Goal: Task Accomplishment & Management: Manage account settings

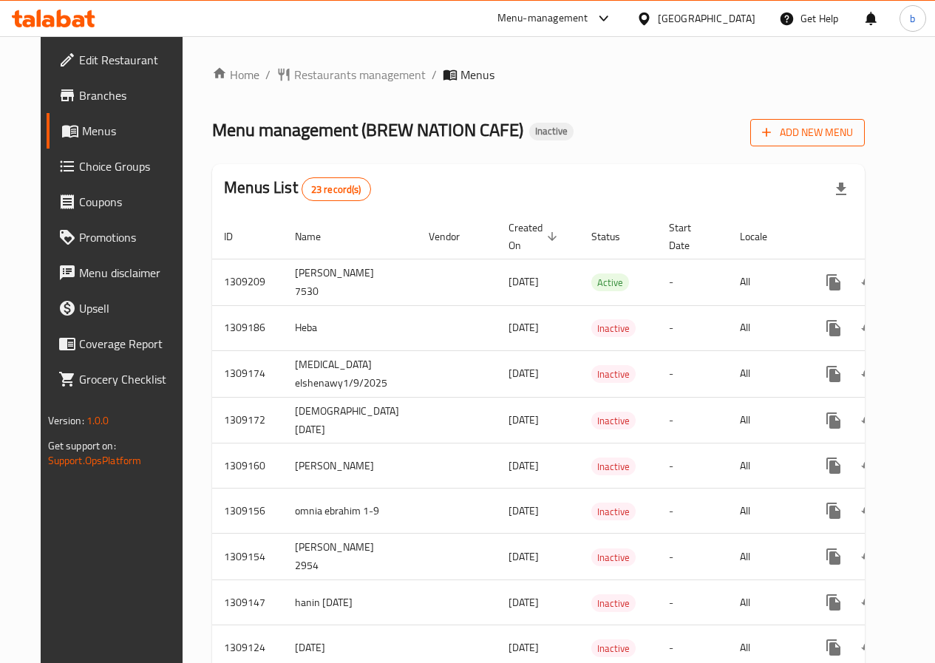
click at [819, 139] on span "Add New Menu" at bounding box center [807, 132] width 91 height 18
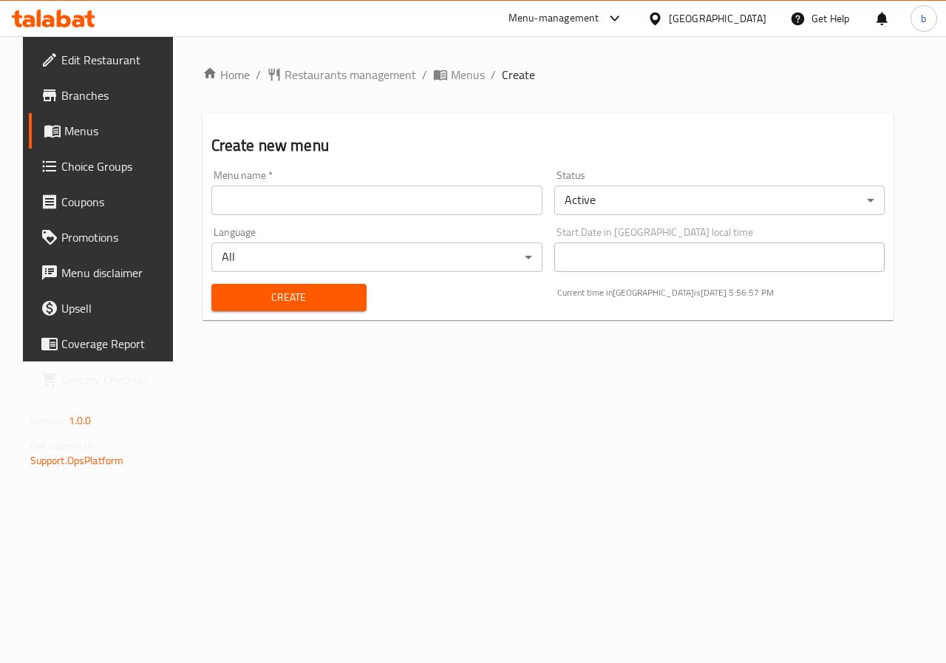
click at [274, 180] on div "Menu name   * Menu name *" at bounding box center [376, 192] width 331 height 45
click at [275, 191] on input "text" at bounding box center [376, 201] width 331 height 30
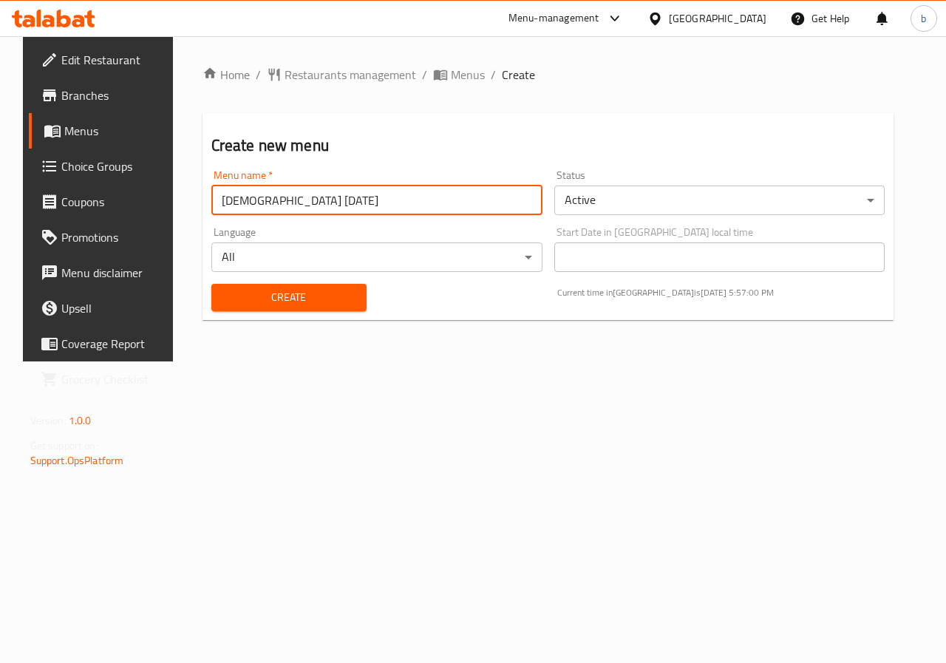
click at [257, 202] on input "basmala 1-9-2025" at bounding box center [376, 201] width 331 height 30
type input "basmala 3-9-2025"
click at [325, 300] on span "Create" at bounding box center [289, 297] width 132 height 18
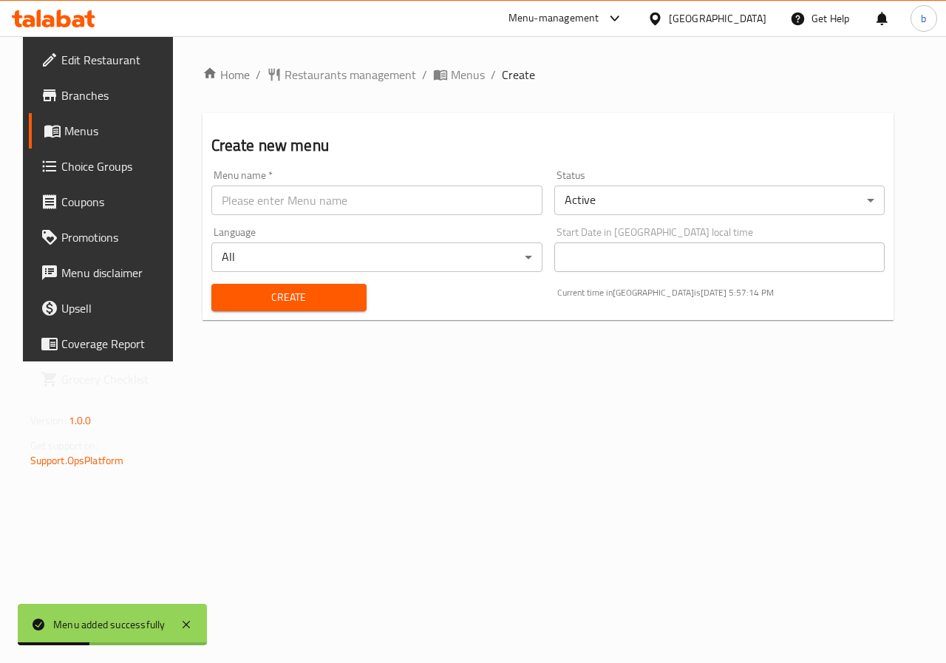
click at [120, 629] on div "Menu added successfully" at bounding box center [109, 624] width 112 height 16
click at [64, 138] on span "Menus" at bounding box center [116, 131] width 105 height 18
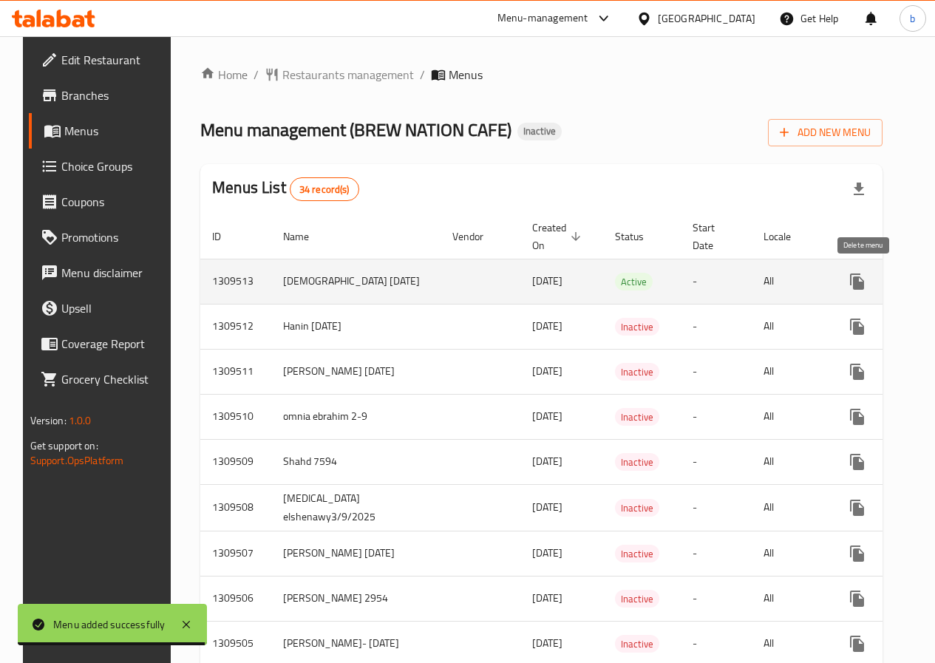
click at [923, 284] on icon "enhanced table" at bounding box center [928, 281] width 10 height 13
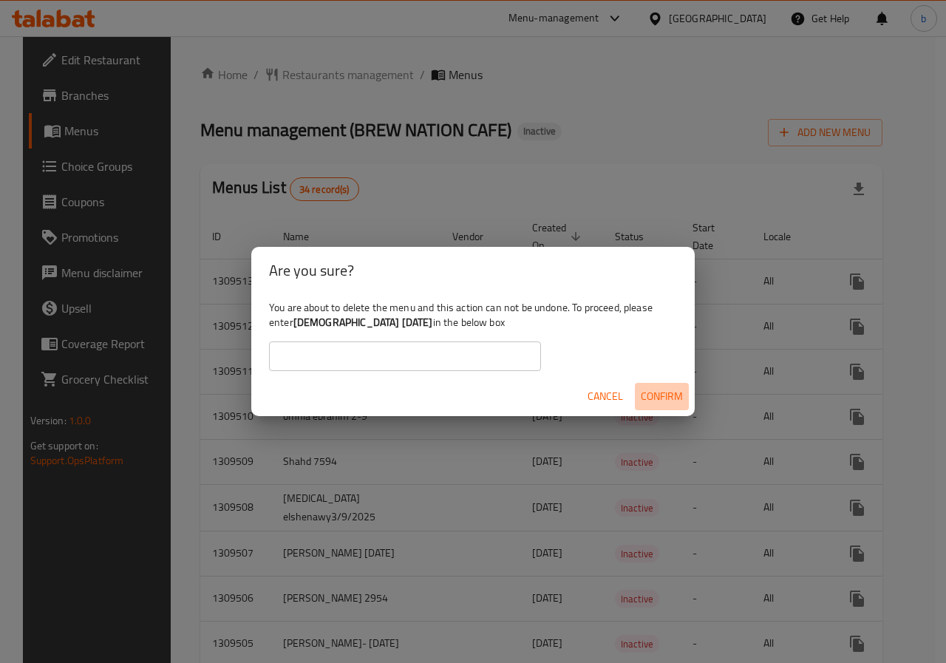
click at [651, 389] on span "Confirm" at bounding box center [662, 396] width 42 height 18
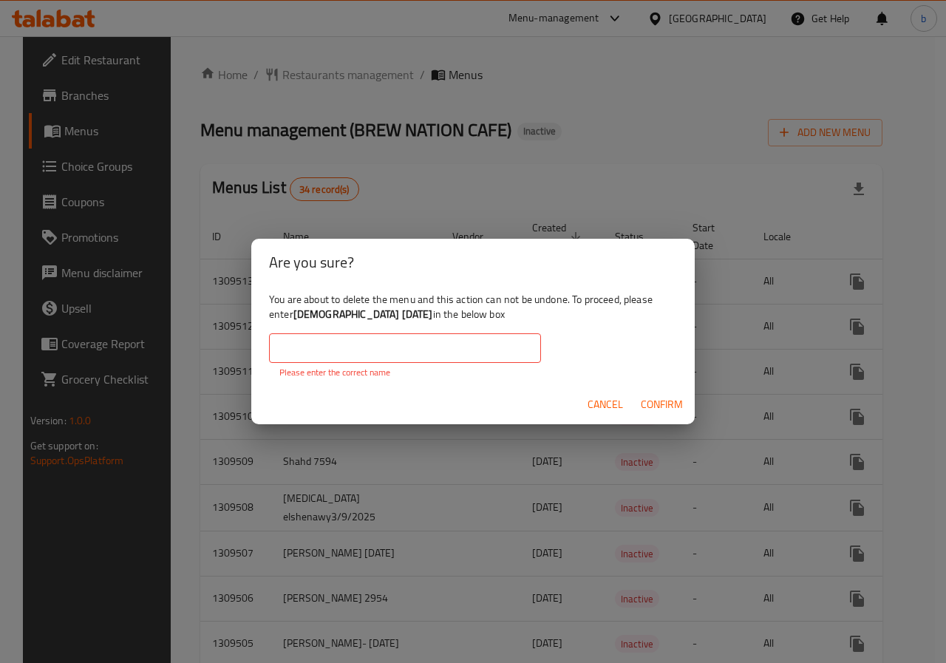
click at [605, 406] on span "Cancel" at bounding box center [605, 404] width 35 height 18
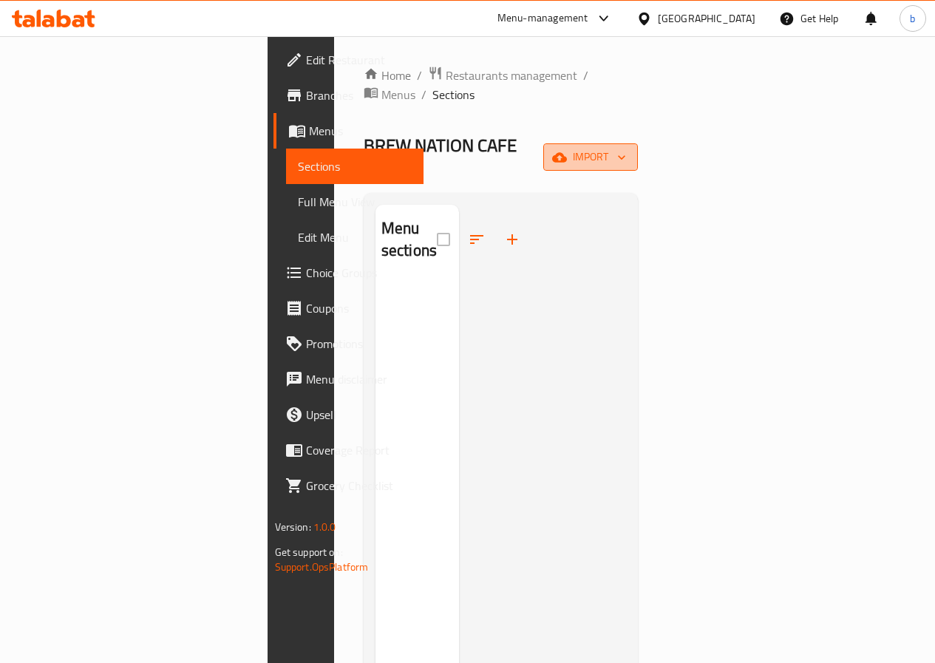
click at [626, 148] on span "import" at bounding box center [590, 157] width 71 height 18
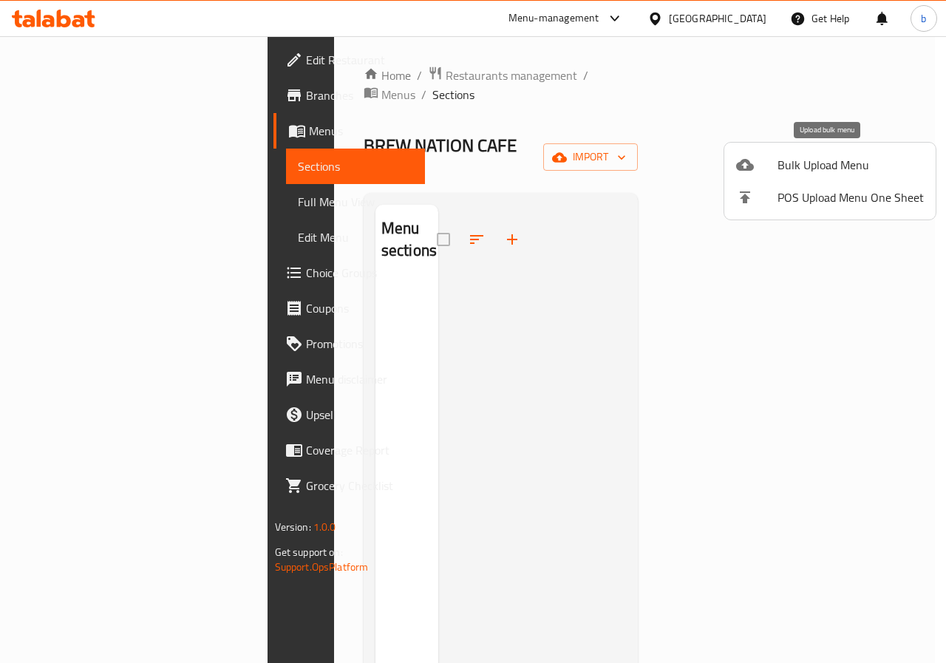
click at [860, 176] on li "Bulk Upload Menu" at bounding box center [829, 165] width 211 height 33
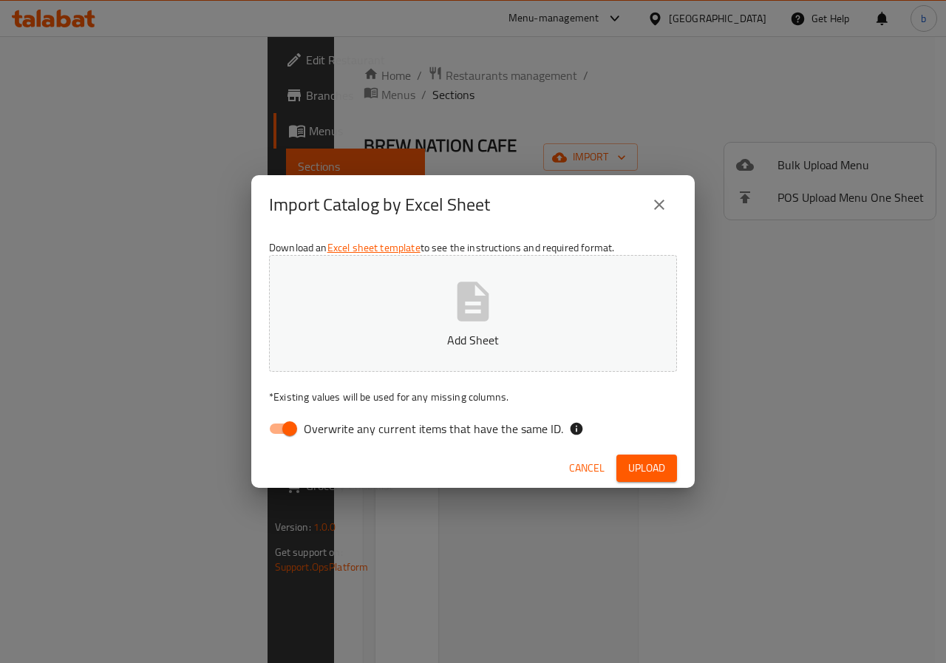
click at [486, 282] on icon "button" at bounding box center [472, 301] width 47 height 47
click at [656, 469] on span "Upload" at bounding box center [646, 468] width 37 height 18
click at [591, 472] on span "Cancel" at bounding box center [586, 468] width 35 height 18
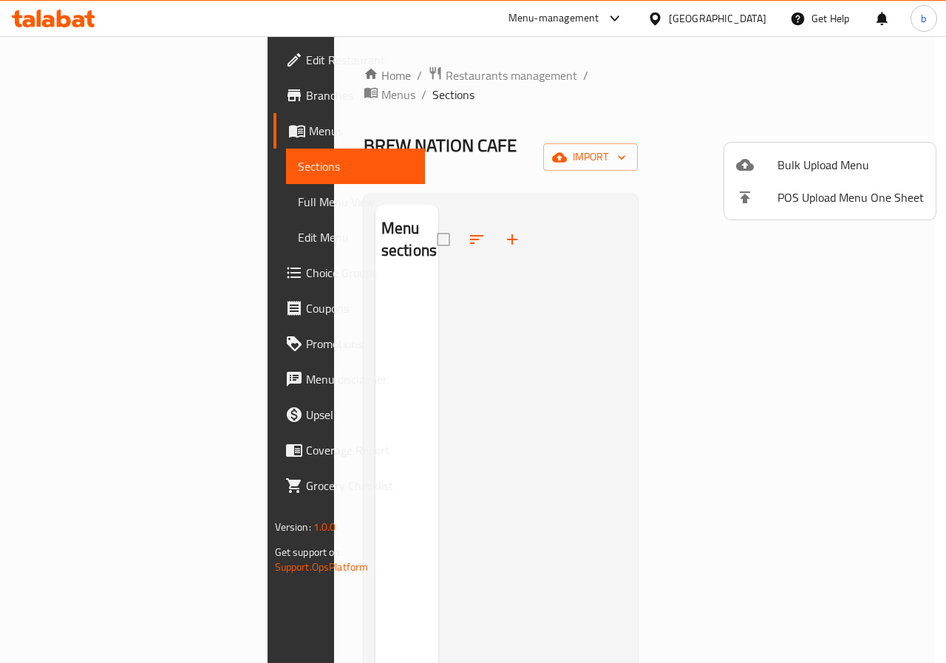
click at [86, 232] on div at bounding box center [473, 331] width 946 height 663
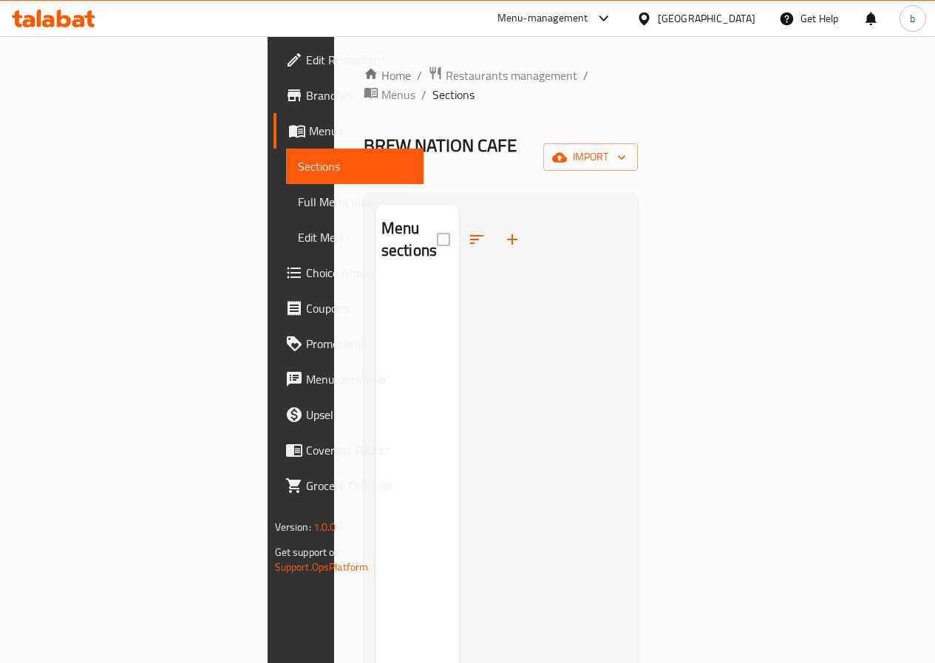
click at [273, 109] on link "Branches" at bounding box center [348, 95] width 150 height 35
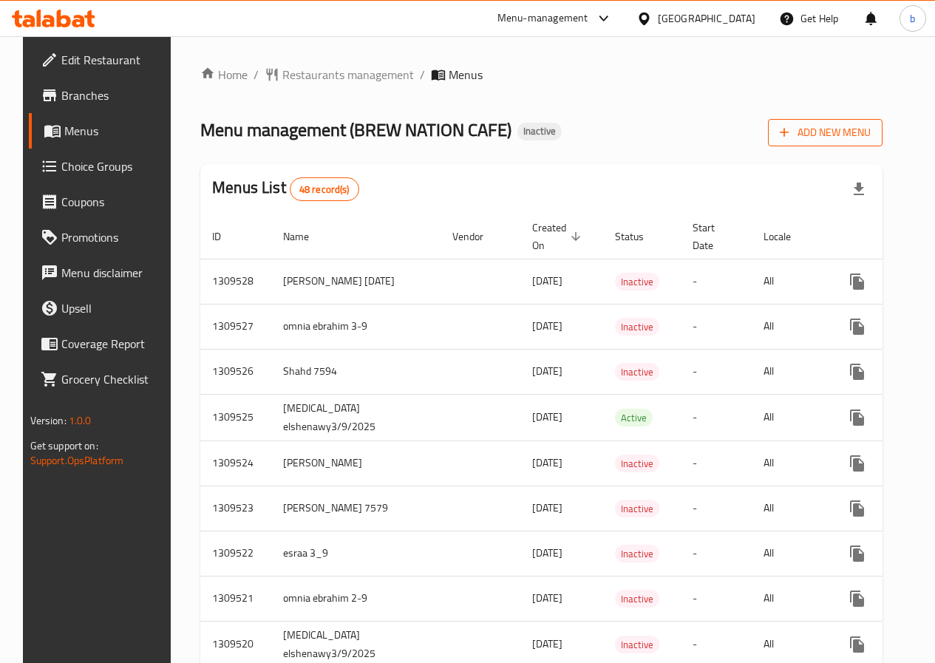
click at [866, 140] on span "Add New Menu" at bounding box center [825, 132] width 91 height 18
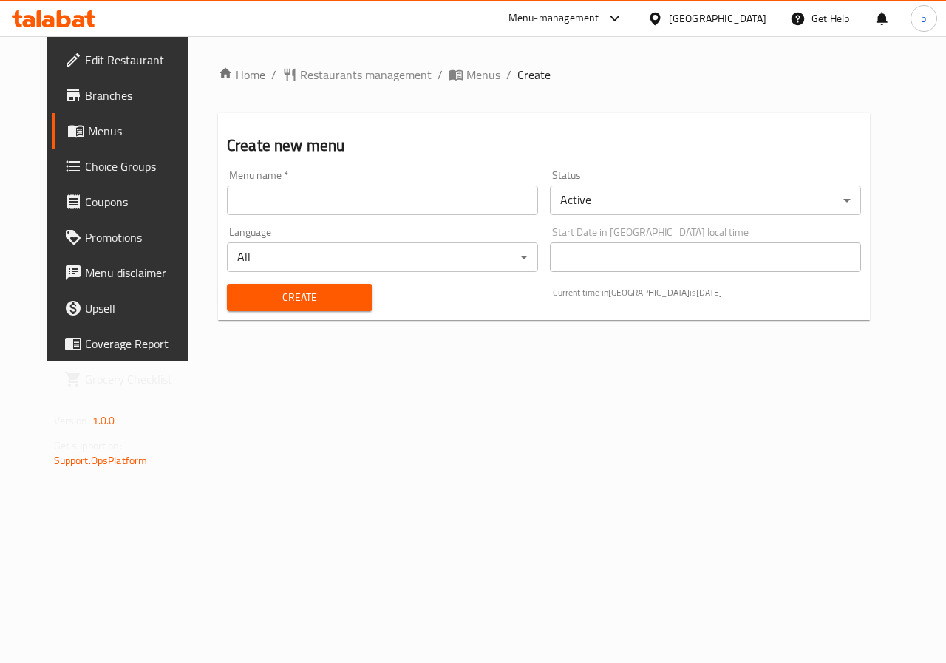
click at [426, 207] on input "text" at bounding box center [382, 201] width 311 height 30
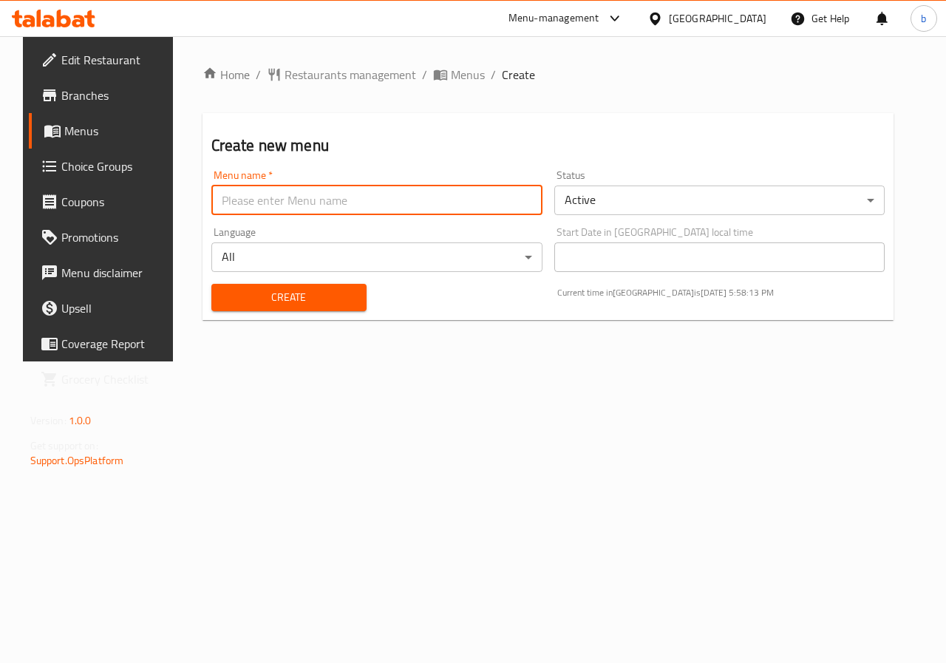
type input "basmala 3-9-2025"
click at [900, 197] on body "​ Menu-management Egypt Get Help b Edit Restaurant Branches Menus Choice Groups…" at bounding box center [473, 349] width 946 height 627
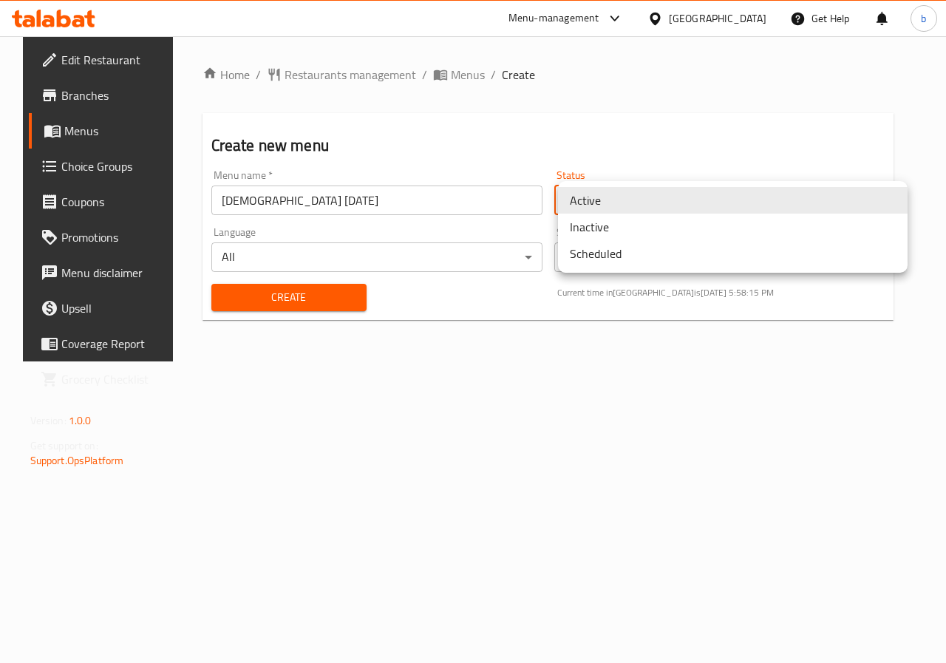
click at [652, 228] on li "Inactive" at bounding box center [733, 227] width 350 height 27
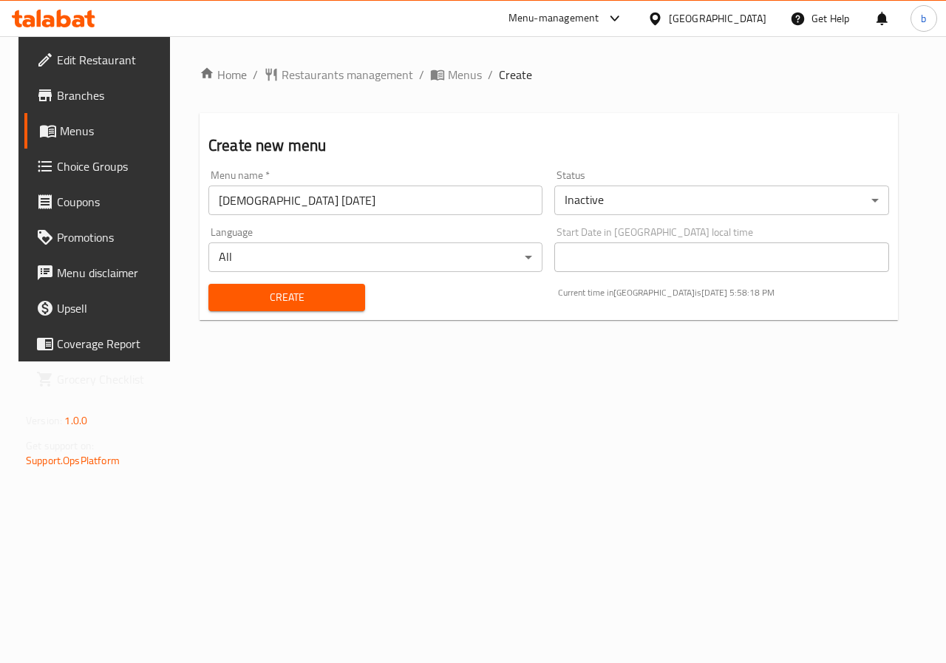
click at [296, 286] on button "Create" at bounding box center [286, 297] width 157 height 27
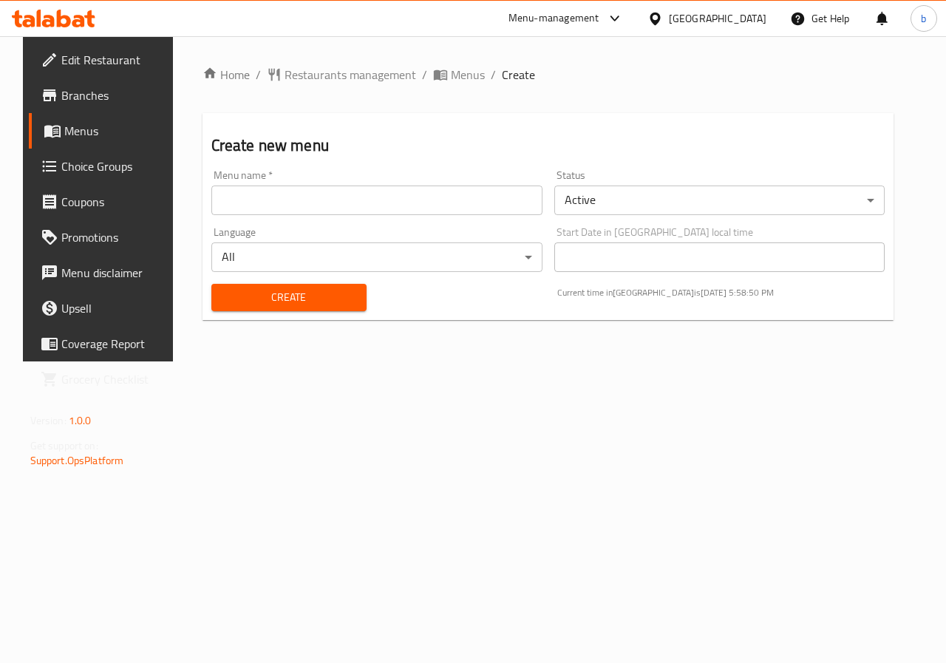
click at [73, 129] on span "Menus" at bounding box center [116, 131] width 105 height 18
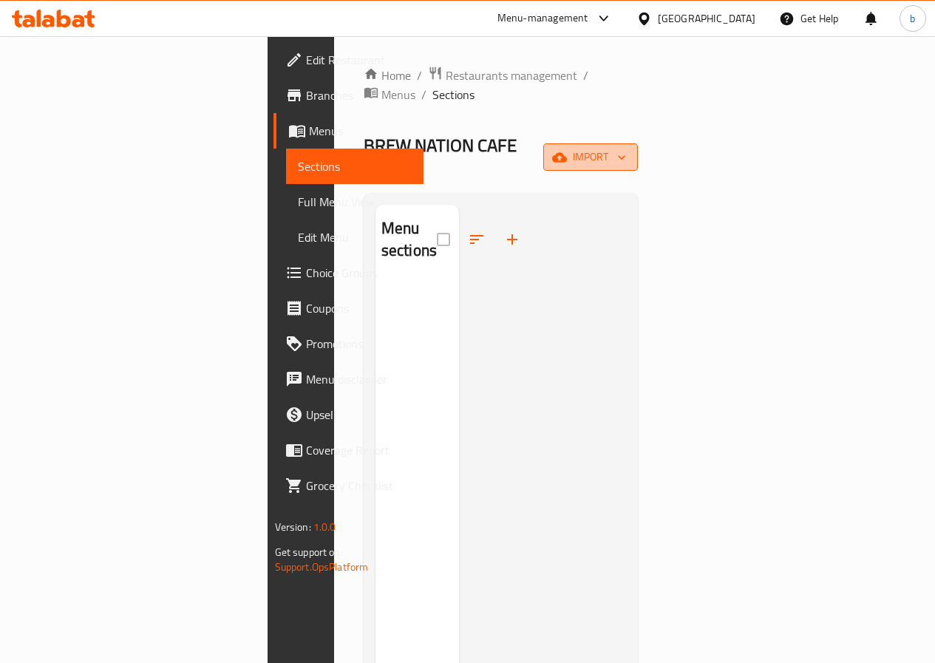
click at [638, 143] on button "import" at bounding box center [590, 156] width 95 height 27
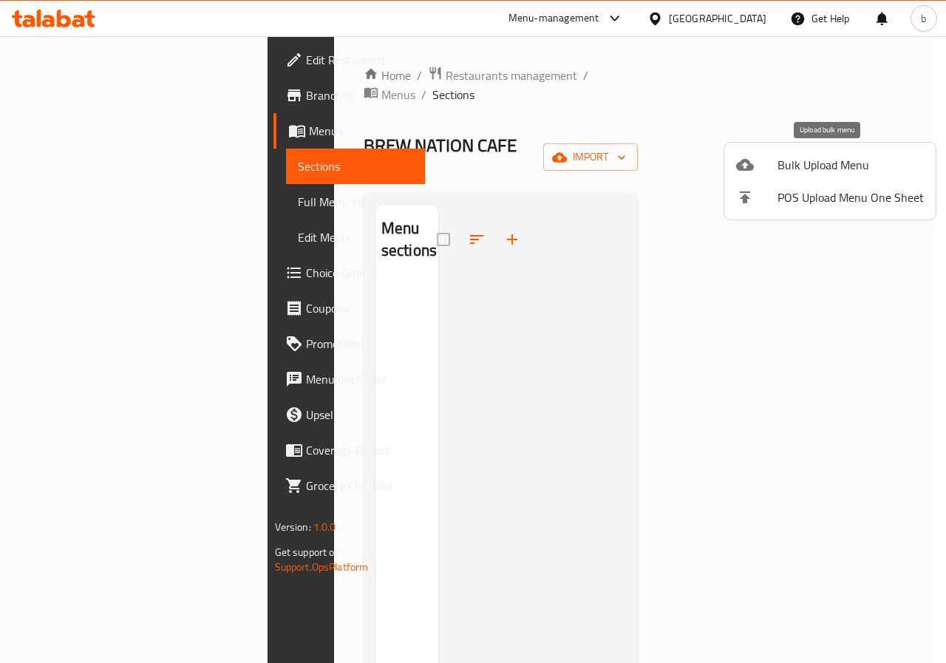
click at [828, 160] on span "Bulk Upload Menu" at bounding box center [850, 165] width 146 height 18
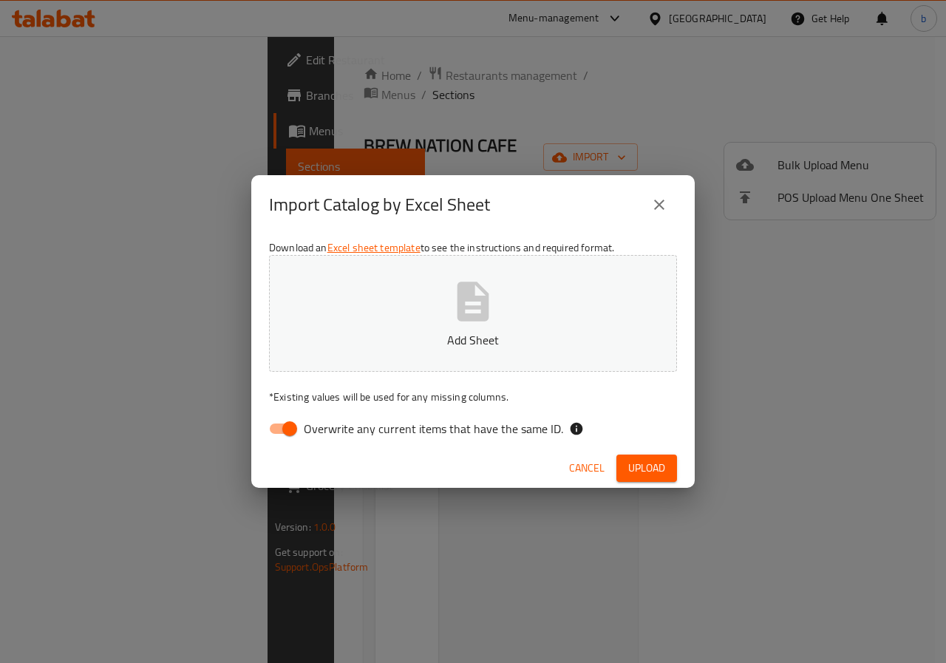
click at [460, 319] on icon "button" at bounding box center [473, 301] width 32 height 39
click at [291, 430] on input "Overwrite any current items that have the same ID." at bounding box center [290, 429] width 84 height 28
checkbox input "false"
click at [375, 328] on button "Add Sheet" at bounding box center [473, 313] width 408 height 117
click at [651, 472] on span "Upload" at bounding box center [646, 468] width 37 height 18
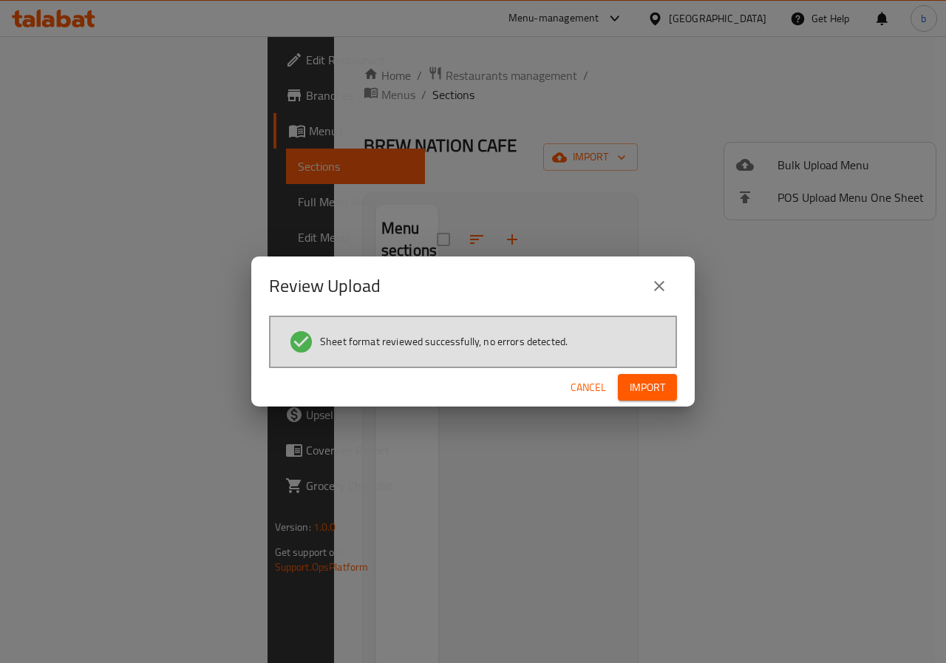
click at [640, 394] on span "Import" at bounding box center [647, 387] width 35 height 18
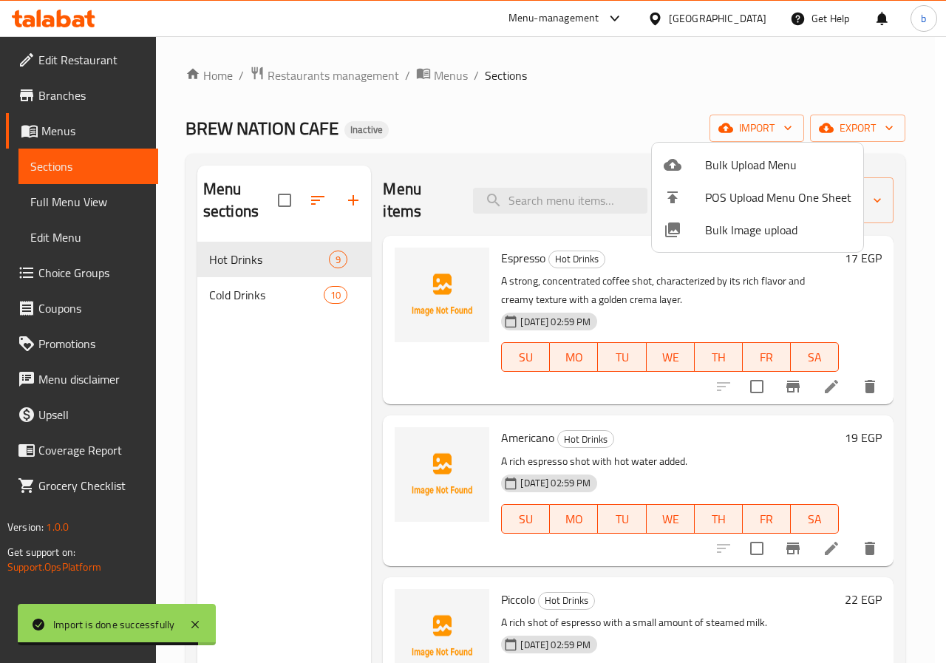
click at [604, 120] on div at bounding box center [473, 331] width 946 height 663
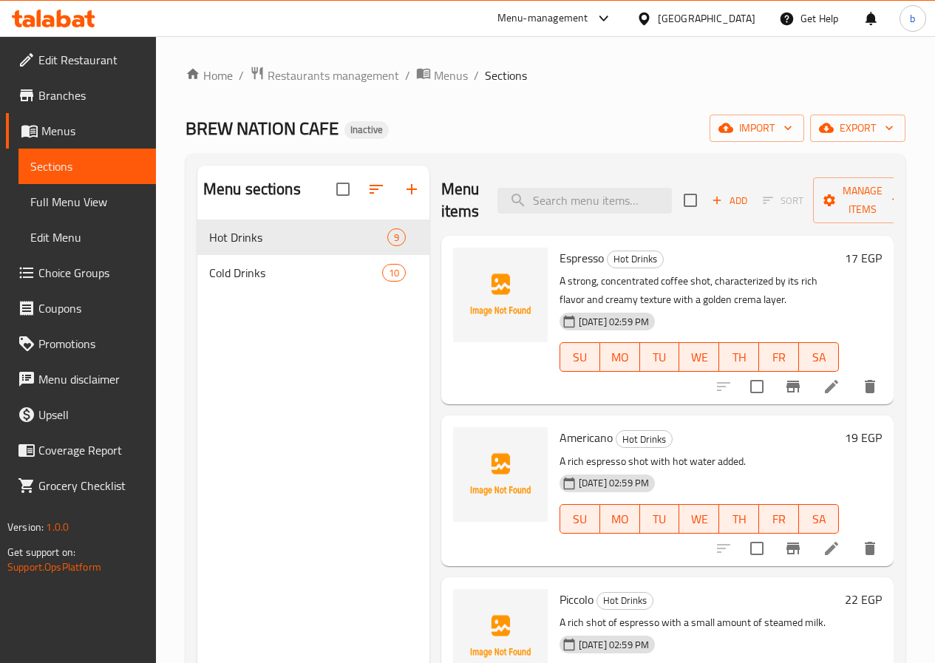
click at [124, 194] on span "Full Menu View" at bounding box center [87, 202] width 114 height 18
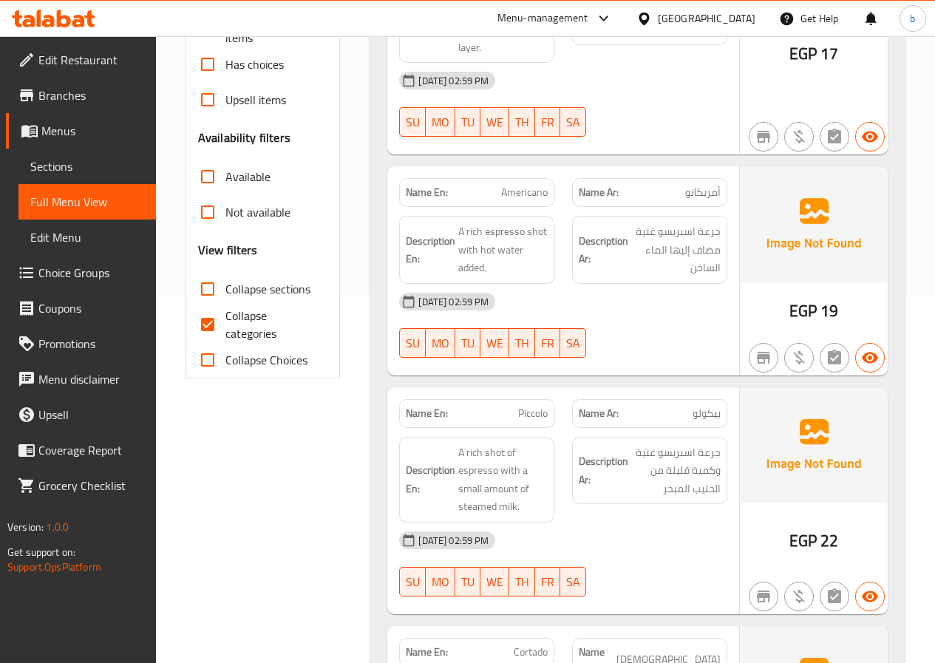
scroll to position [370, 0]
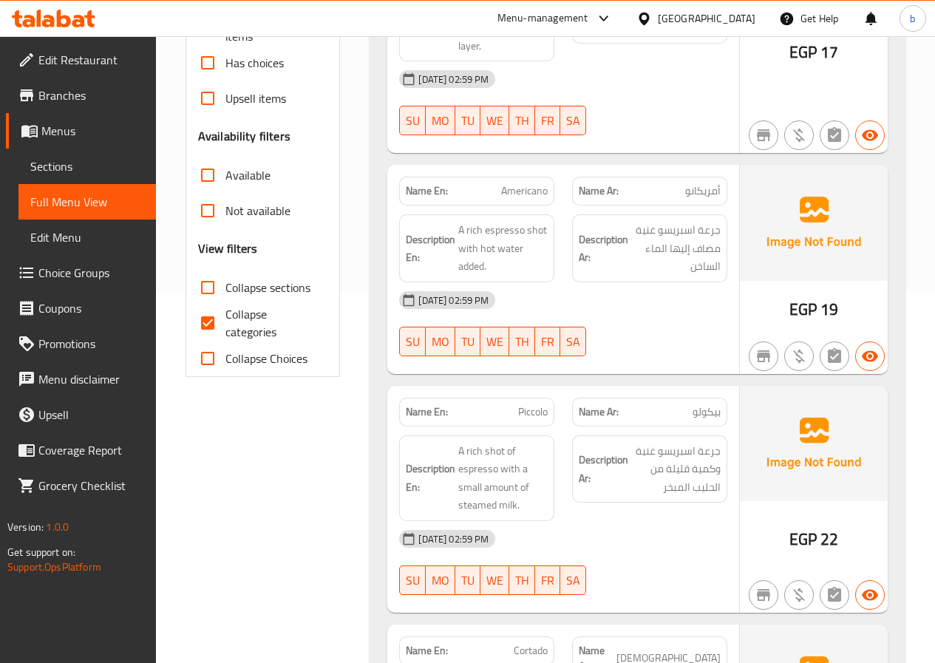
click at [208, 321] on input "Collapse categories" at bounding box center [207, 322] width 35 height 35
checkbox input "false"
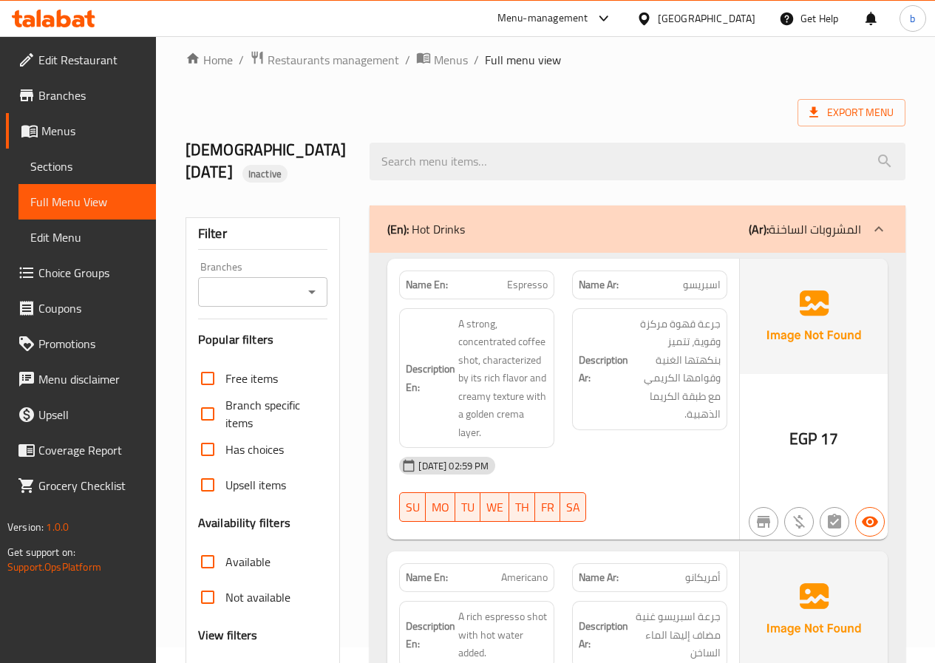
scroll to position [0, 0]
